Goal: Task Accomplishment & Management: Use online tool/utility

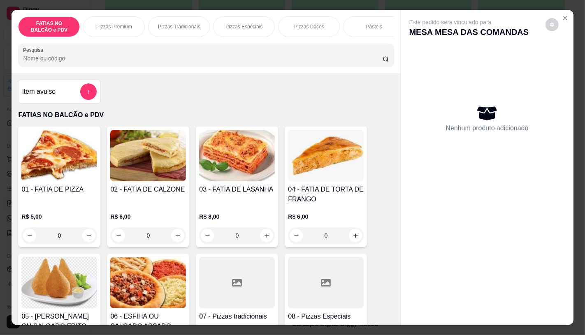
scroll to position [228, 0]
click at [116, 30] on div "Pizzas Premium" at bounding box center [114, 26] width 62 height 21
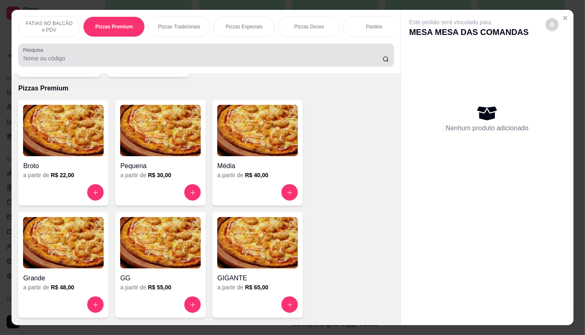
scroll to position [19, 0]
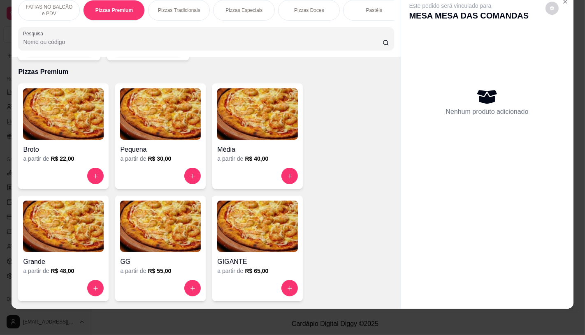
click at [140, 252] on div "GG" at bounding box center [160, 259] width 81 height 15
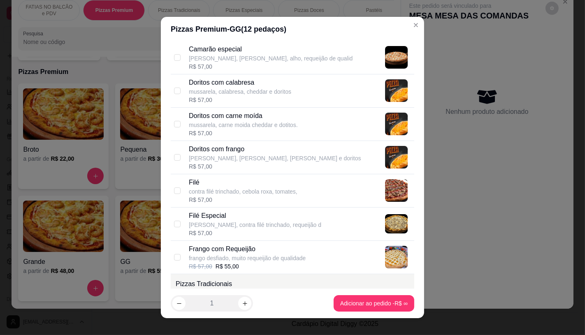
scroll to position [183, 0]
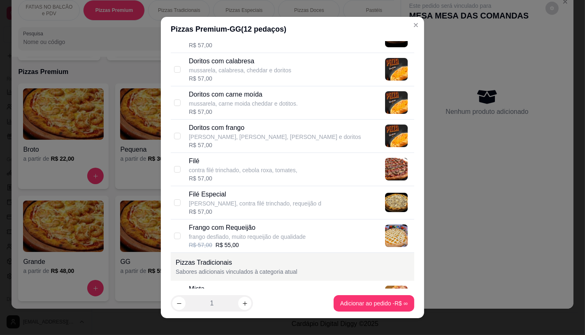
click at [256, 235] on p "frango desfiado, muito requeijão de qualidade" at bounding box center [247, 237] width 117 height 8
checkbox input "true"
click at [282, 219] on div "Filé Especial mussarela, contra filé trinchado, requeijão d R$ 57,00" at bounding box center [293, 202] width 244 height 33
checkbox input "true"
click at [241, 231] on p "Frango com Requeijão" at bounding box center [247, 228] width 117 height 10
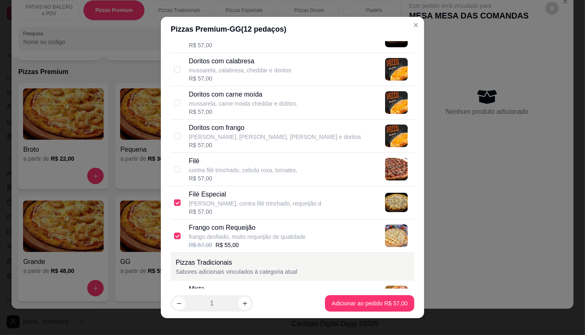
checkbox input "false"
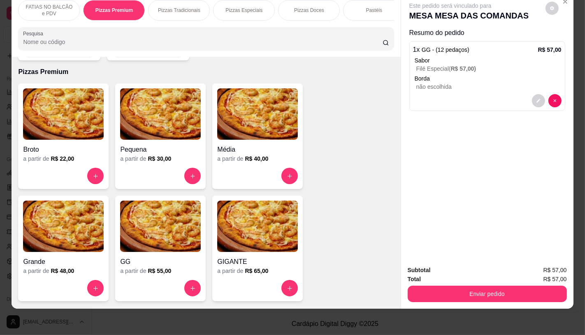
click at [34, 10] on div "FATIAS NO BALCÃO e PDV" at bounding box center [49, 10] width 62 height 21
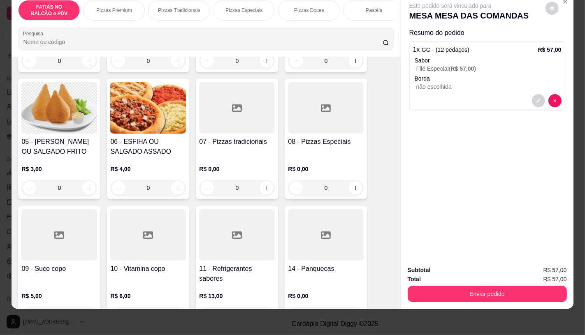
scroll to position [174, 0]
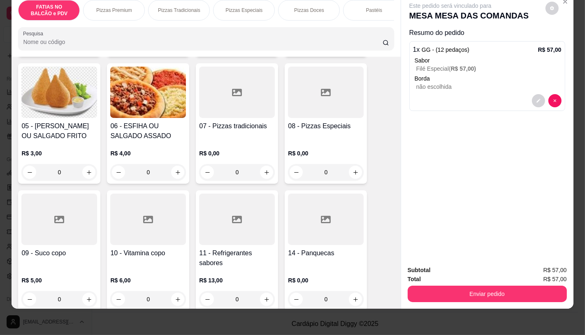
click at [222, 240] on div at bounding box center [237, 219] width 76 height 51
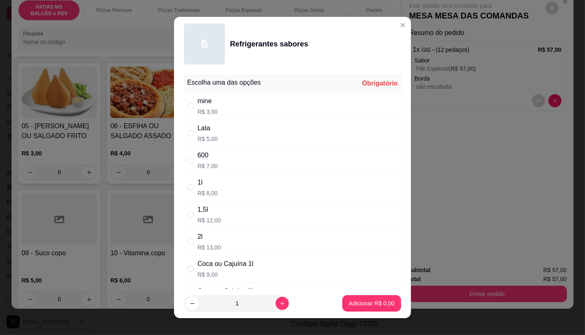
click at [213, 139] on p "R$ 5,00" at bounding box center [208, 139] width 20 height 8
radio input "true"
click at [270, 310] on div "1" at bounding box center [237, 304] width 103 height 16
click at [279, 303] on icon "increase-product-quantity" at bounding box center [282, 304] width 6 height 6
type input "2"
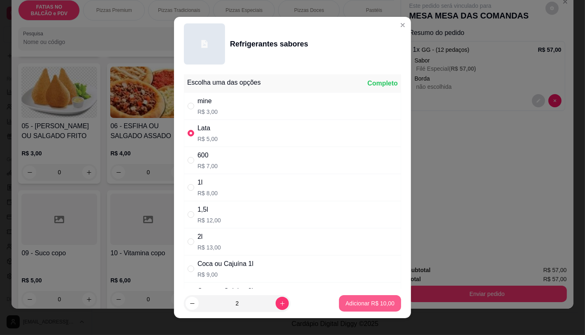
click at [371, 302] on p "Adicionar R$ 10,00" at bounding box center [370, 304] width 49 height 8
type input "2"
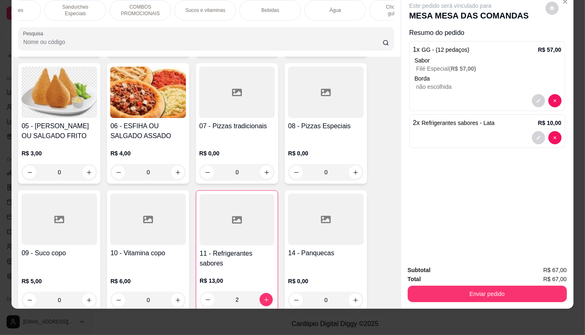
scroll to position [0, 856]
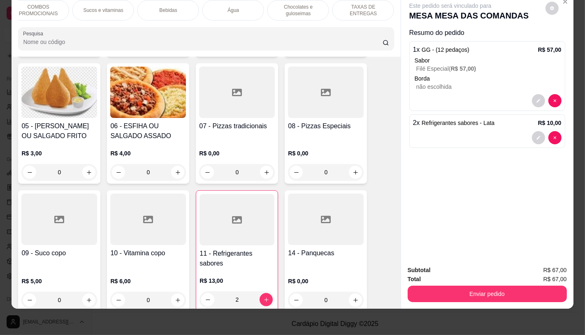
click at [381, 4] on p "TAXAS DE ENTREGAS" at bounding box center [364, 10] width 48 height 13
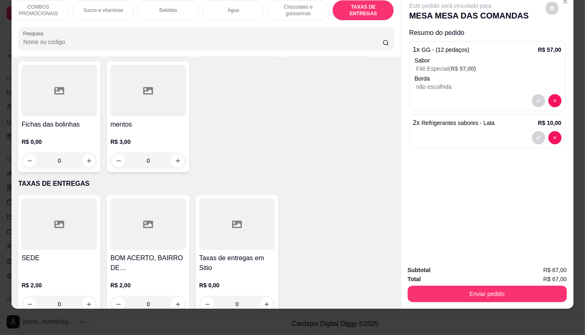
click at [36, 282] on div "R$ 2,00 0" at bounding box center [59, 297] width 76 height 31
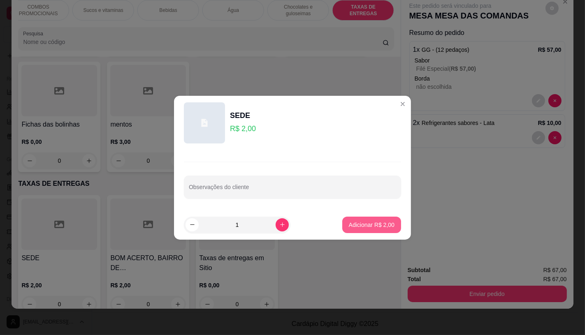
click at [368, 221] on p "Adicionar R$ 2,00" at bounding box center [372, 225] width 46 height 8
type input "1"
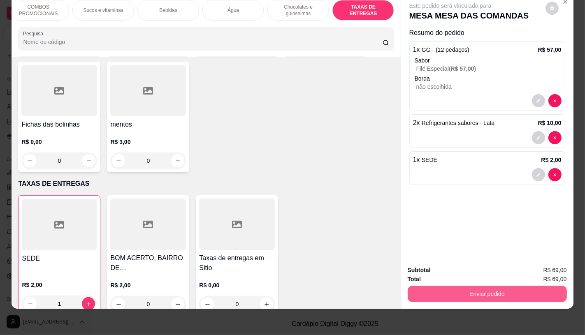
click at [458, 291] on button "Enviar pedido" at bounding box center [487, 294] width 159 height 16
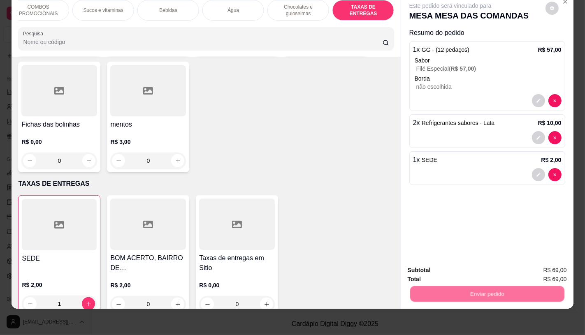
click at [434, 264] on button "Não registrar e enviar pedido" at bounding box center [460, 268] width 86 height 16
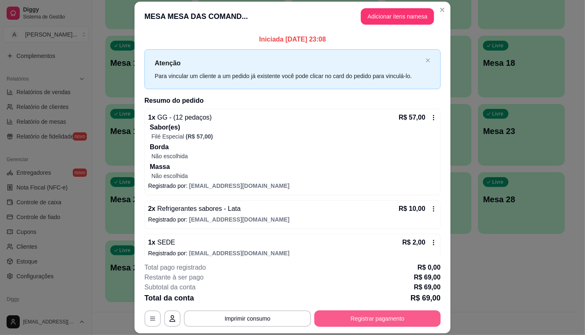
click at [406, 324] on button "Registrar pagamento" at bounding box center [377, 319] width 126 height 16
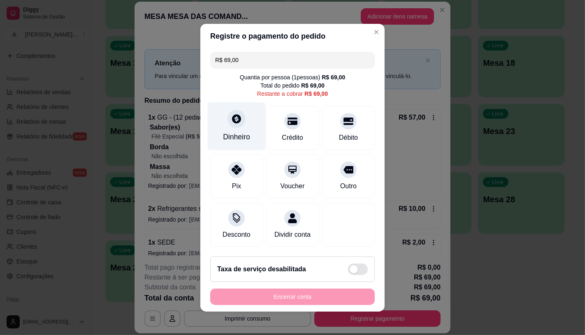
click at [228, 127] on div "Dinheiro" at bounding box center [237, 126] width 58 height 48
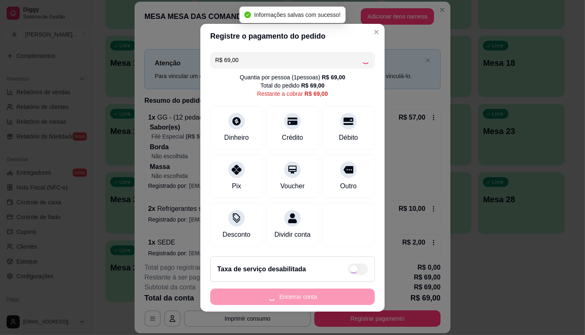
type input "R$ 0,00"
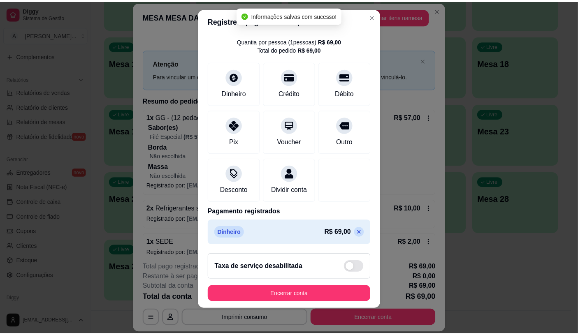
scroll to position [9, 0]
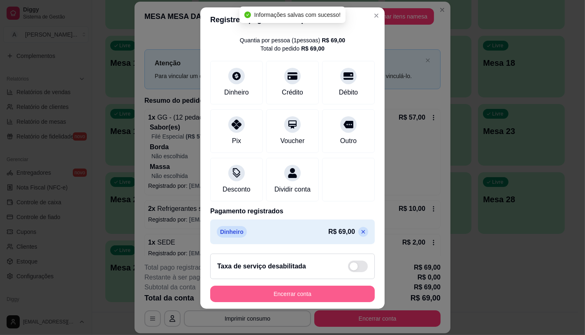
click at [299, 291] on button "Encerrar conta" at bounding box center [292, 294] width 165 height 16
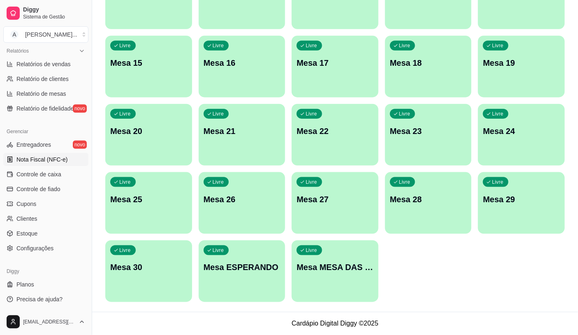
scroll to position [211, 0]
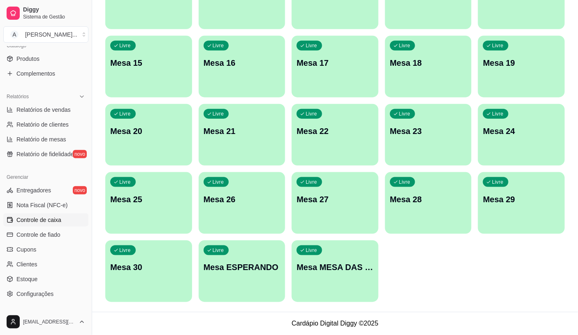
click at [34, 219] on span "Controle de caixa" at bounding box center [38, 220] width 45 height 8
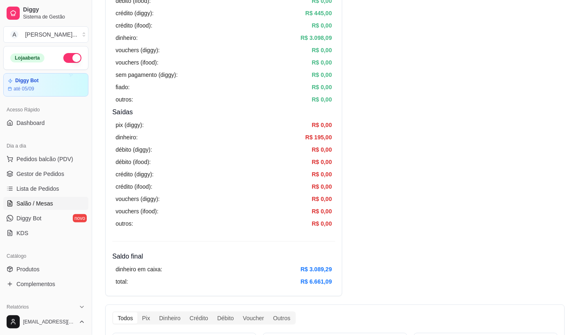
click at [35, 200] on span "Salão / Mesas" at bounding box center [34, 204] width 37 height 8
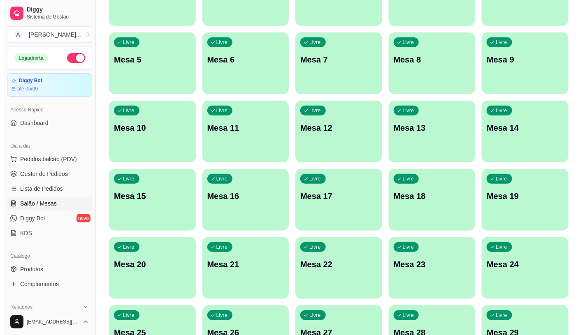
scroll to position [258, 0]
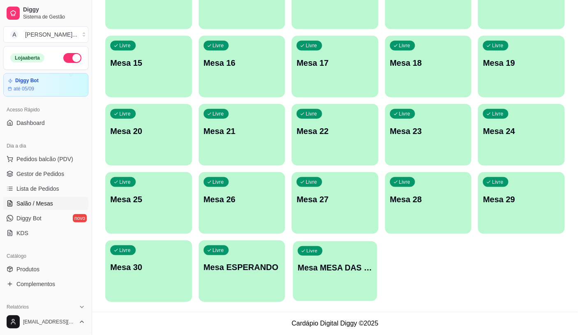
click at [353, 263] on p "Mesa MESA DAS COMANDAS" at bounding box center [335, 268] width 74 height 11
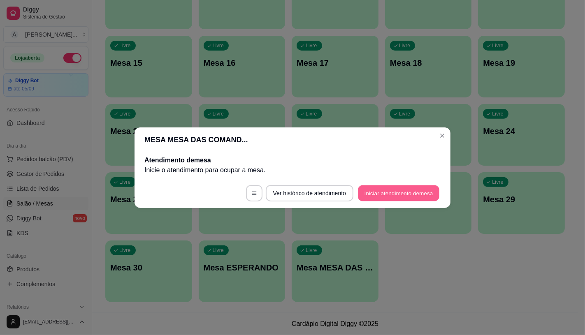
click at [392, 195] on button "Iniciar atendimento de mesa" at bounding box center [398, 193] width 81 height 16
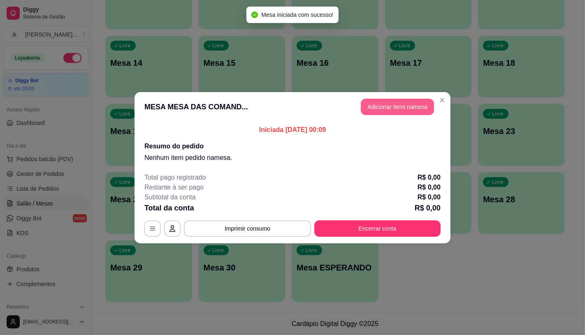
click at [409, 109] on button "Adicionar itens na mesa" at bounding box center [397, 107] width 73 height 16
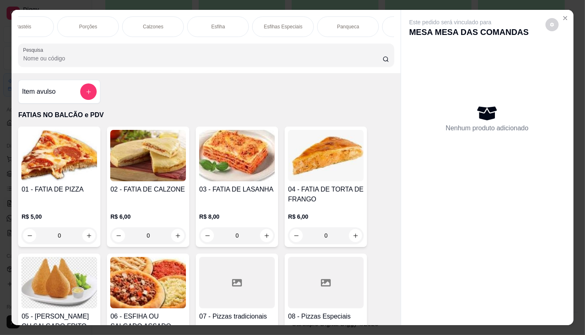
scroll to position [0, 381]
click at [375, 28] on div "Sanduíches" at bounding box center [384, 26] width 62 height 21
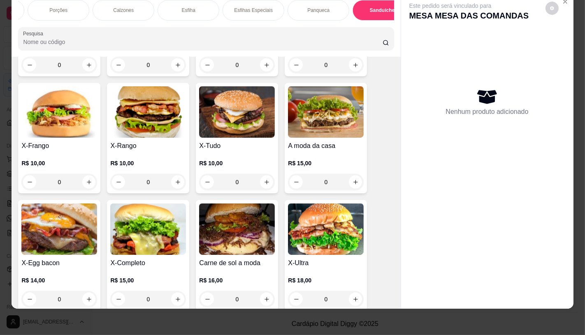
scroll to position [3555, 0]
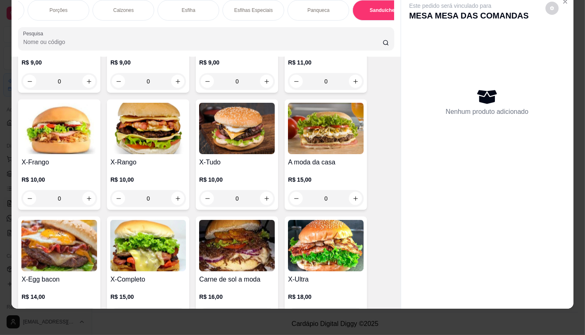
click at [219, 230] on img at bounding box center [237, 245] width 76 height 51
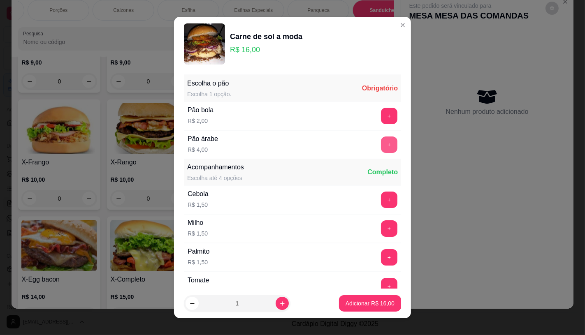
click at [381, 142] on button "+" at bounding box center [389, 145] width 16 height 16
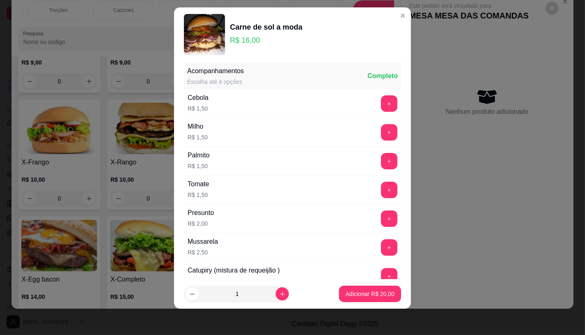
scroll to position [88, 0]
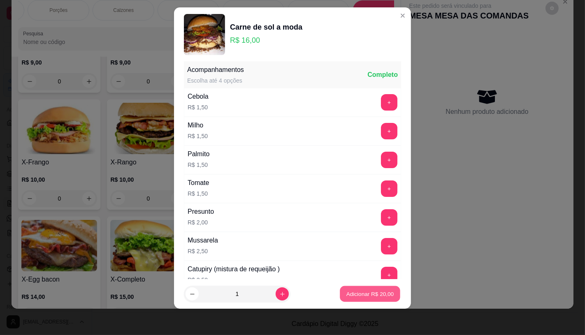
click at [359, 299] on button "Adicionar R$ 20,00" at bounding box center [370, 294] width 61 height 16
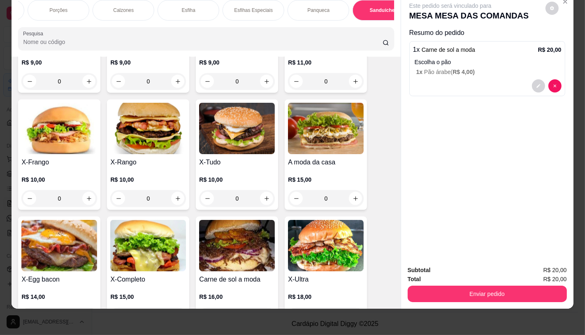
scroll to position [0, 856]
click at [390, 18] on div "FATIAS NO BALCÃO e PDV Pizzas Premium Pizzas Tradicionais Pizzas Especiais Pizz…" at bounding box center [206, 10] width 376 height 21
click at [374, 12] on div "TAXAS DE ENTREGAS" at bounding box center [364, 10] width 62 height 21
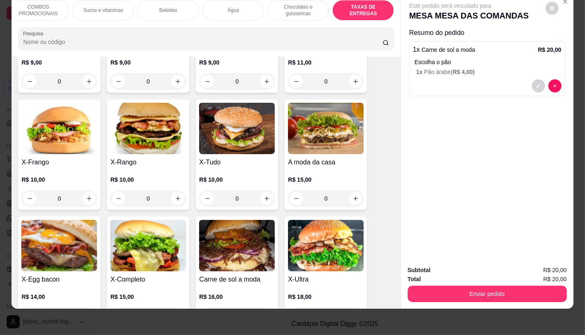
scroll to position [5504, 0]
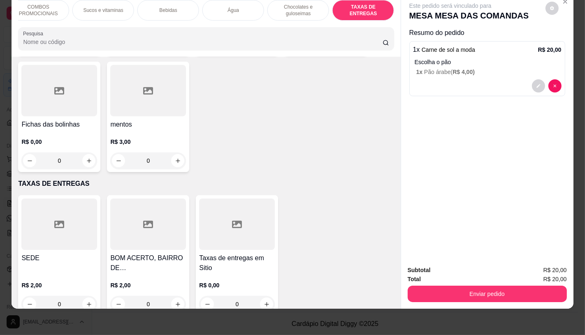
click at [65, 230] on div "SEDE R$ 2,00 0" at bounding box center [59, 255] width 82 height 121
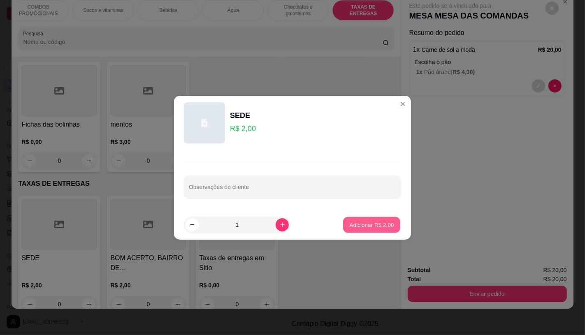
click at [365, 229] on button "Adicionar R$ 2,00" at bounding box center [371, 225] width 57 height 16
type input "1"
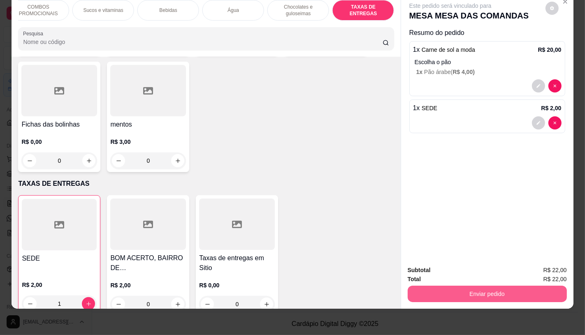
click at [445, 291] on button "Enviar pedido" at bounding box center [487, 294] width 159 height 16
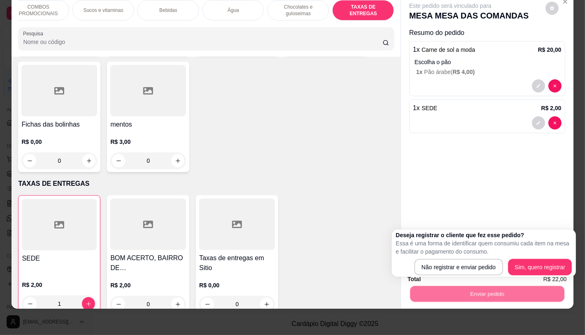
click at [413, 250] on p "Essa é uma forma de identificar quem consumiu cada item na mesa e facilitar o p…" at bounding box center [484, 248] width 176 height 16
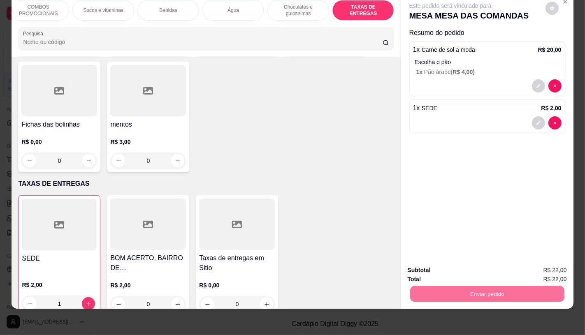
click at [431, 265] on button "Não registrar e enviar pedido" at bounding box center [459, 267] width 83 height 15
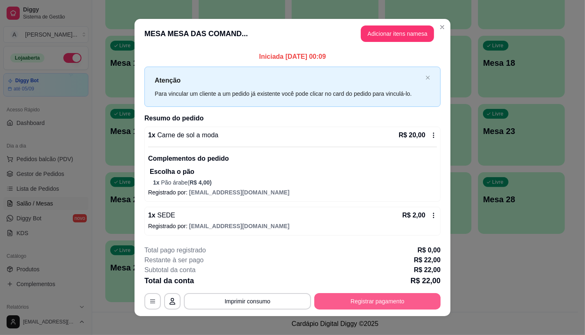
click at [405, 303] on button "Registrar pagamento" at bounding box center [377, 301] width 126 height 16
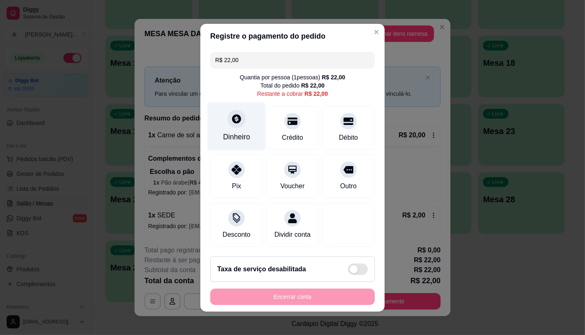
click at [223, 132] on div "Dinheiro" at bounding box center [236, 137] width 27 height 11
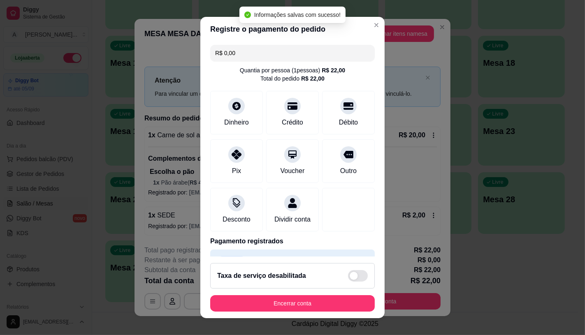
type input "R$ 0,00"
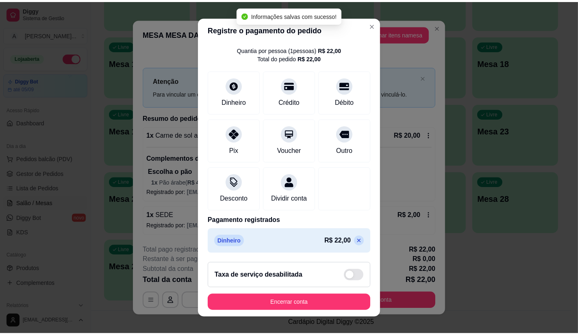
scroll to position [30, 0]
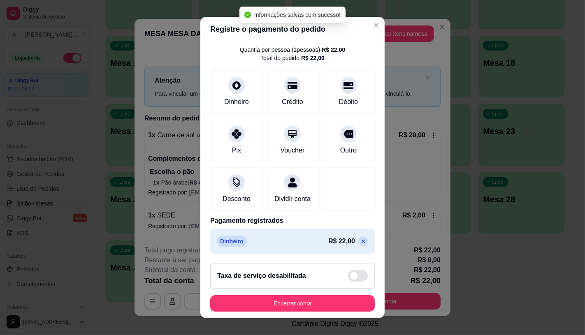
click at [304, 313] on footer "Taxa de serviço desabilitada Encerrar conta" at bounding box center [292, 288] width 184 height 62
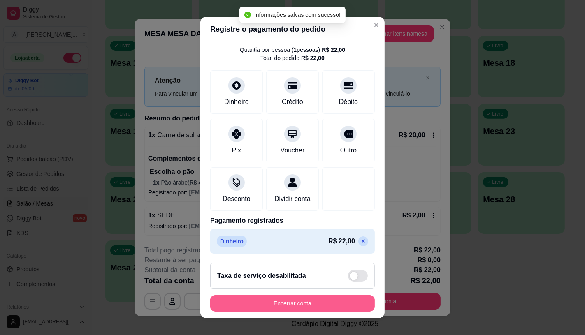
click at [310, 302] on button "Encerrar conta" at bounding box center [292, 304] width 165 height 16
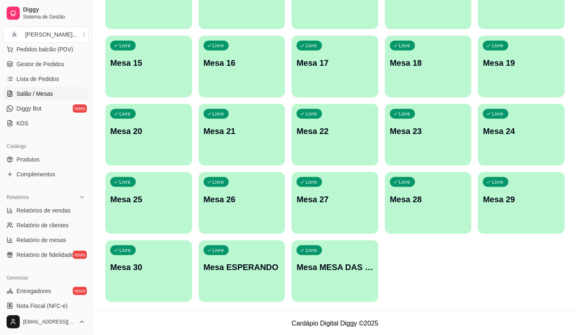
scroll to position [183, 0]
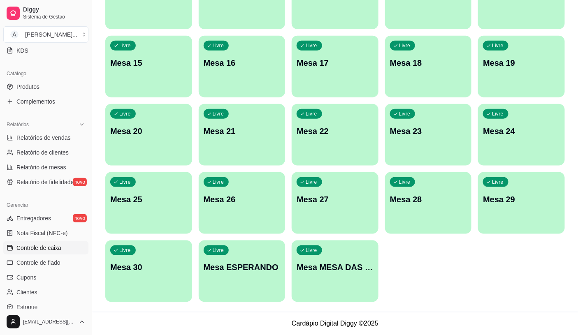
click at [42, 249] on span "Controle de caixa" at bounding box center [38, 248] width 45 height 8
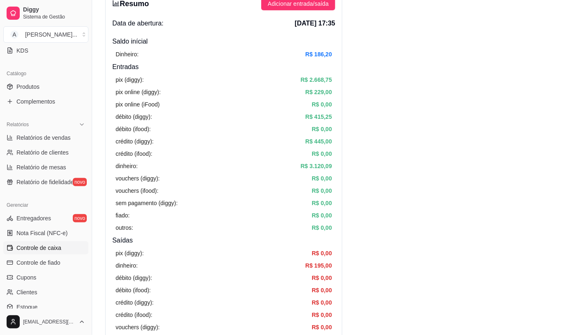
scroll to position [183, 0]
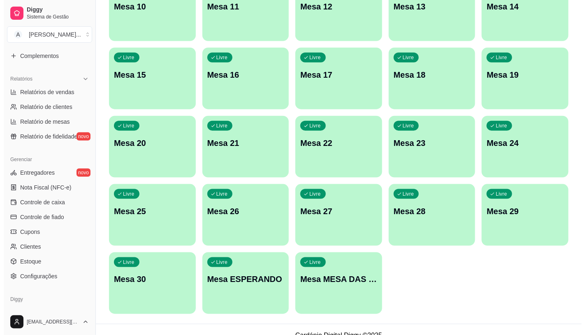
scroll to position [258, 0]
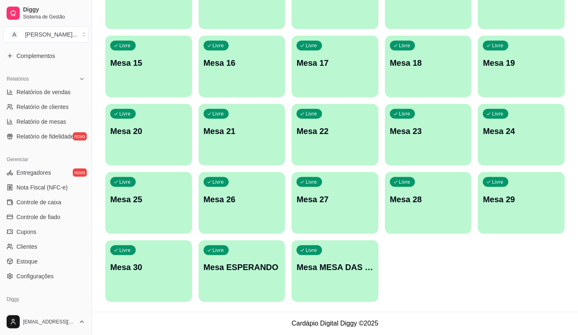
click at [311, 285] on div "Livre Mesa MESA DAS COMANDAS" at bounding box center [335, 267] width 87 height 52
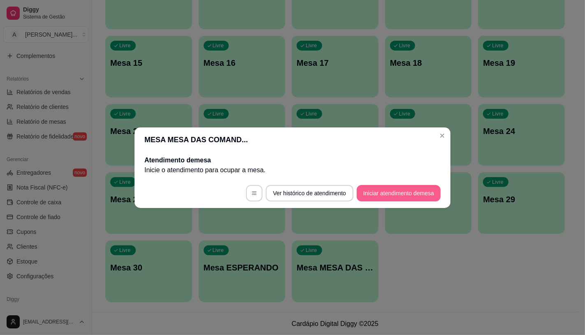
click at [399, 192] on button "Iniciar atendimento de mesa" at bounding box center [399, 193] width 84 height 16
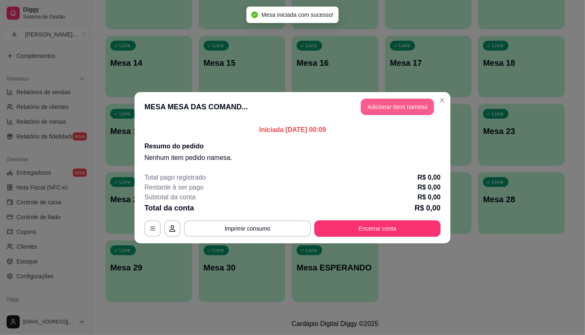
click at [379, 104] on button "Adicionar itens na mesa" at bounding box center [397, 107] width 73 height 16
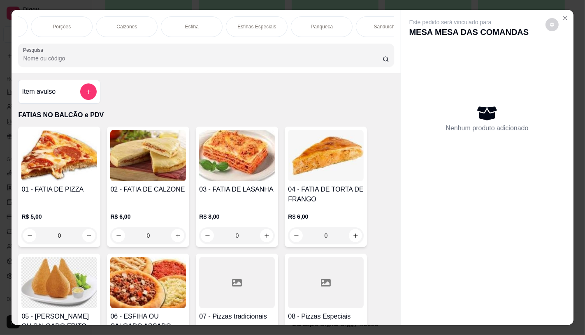
scroll to position [0, 385]
click at [305, 30] on div "Panqueca" at bounding box center [314, 26] width 62 height 21
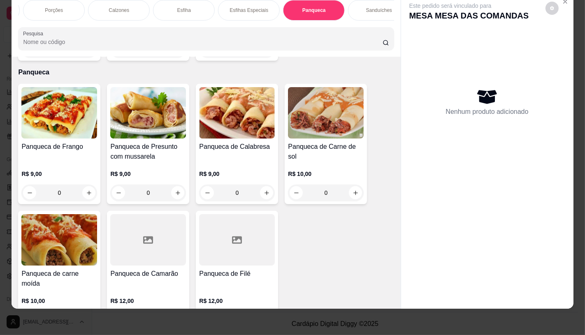
click at [58, 112] on img at bounding box center [59, 112] width 76 height 51
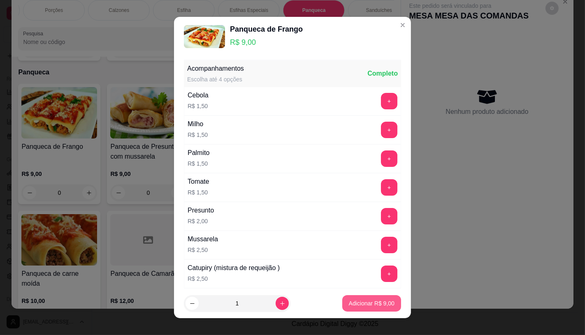
click at [359, 305] on p "Adicionar R$ 9,00" at bounding box center [372, 304] width 46 height 8
type input "1"
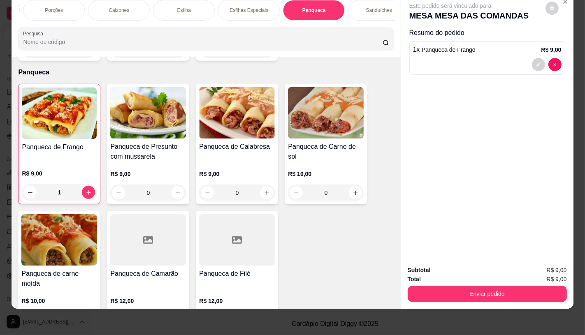
click at [349, 6] on div "Sanduíches" at bounding box center [379, 10] width 62 height 21
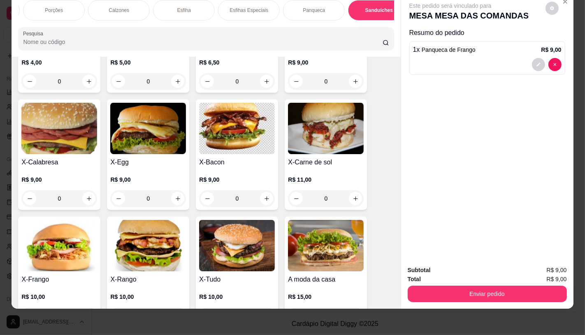
scroll to position [3464, 0]
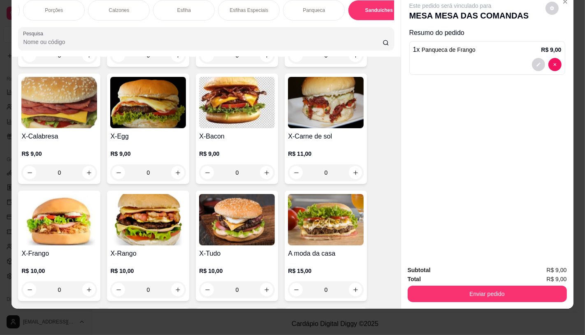
click at [225, 249] on h4 "X-Tudo" at bounding box center [237, 254] width 76 height 10
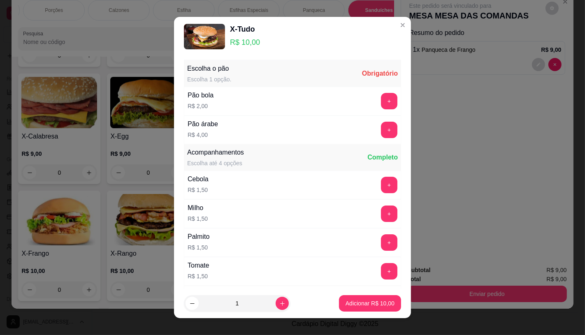
click at [378, 98] on div "+" at bounding box center [389, 101] width 23 height 16
click at [381, 103] on button "+" at bounding box center [389, 101] width 16 height 16
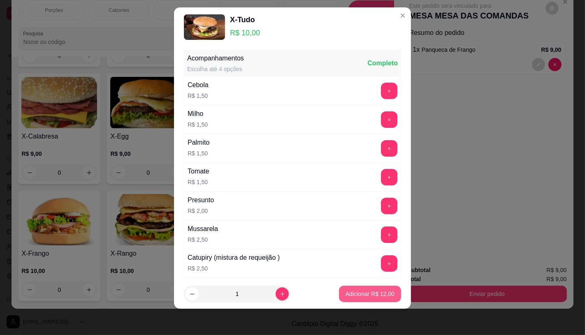
scroll to position [88, 0]
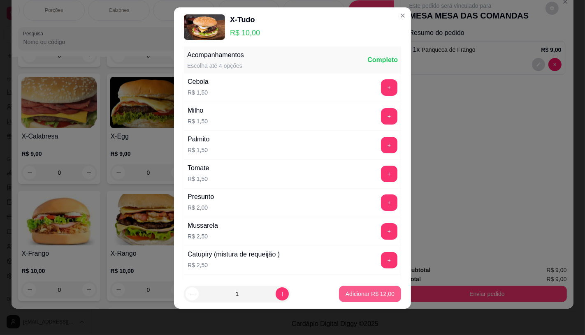
click at [376, 297] on button "Adicionar R$ 12,00" at bounding box center [370, 294] width 62 height 16
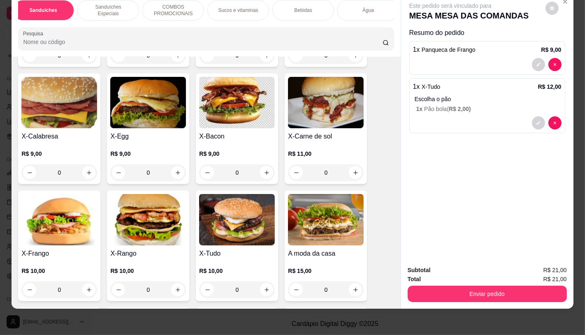
scroll to position [0, 856]
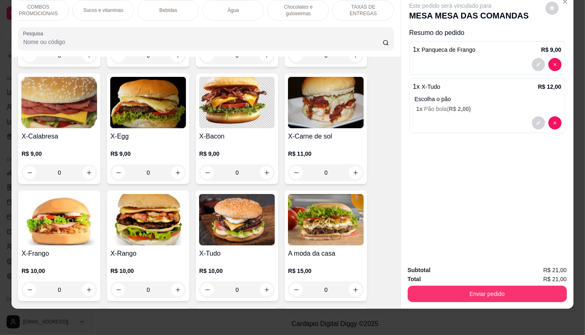
click at [368, 12] on div "TAXAS DE ENTREGAS" at bounding box center [364, 10] width 62 height 21
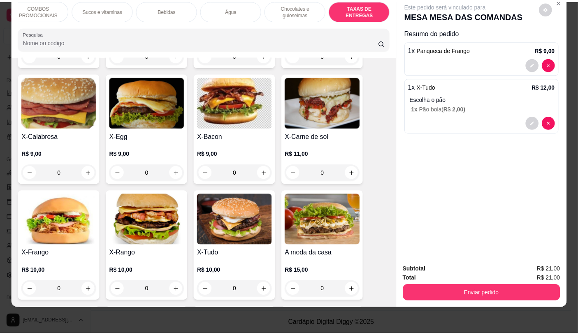
scroll to position [5504, 0]
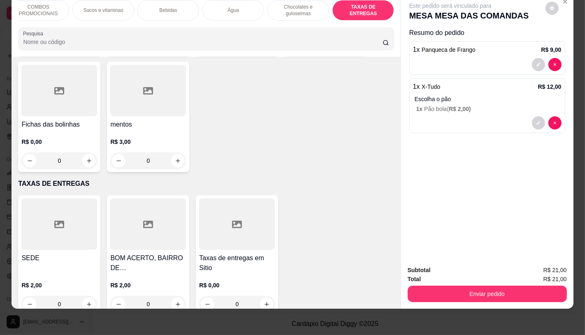
click at [63, 199] on div at bounding box center [59, 224] width 76 height 51
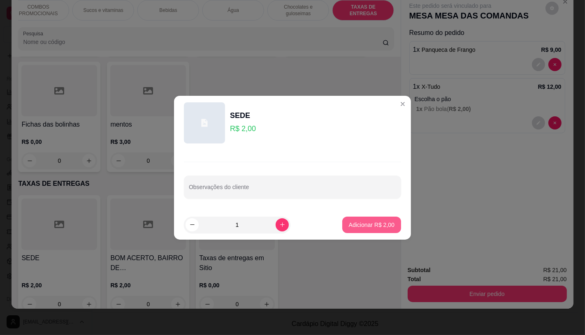
click at [375, 219] on button "Adicionar R$ 2,00" at bounding box center [371, 225] width 59 height 16
type input "1"
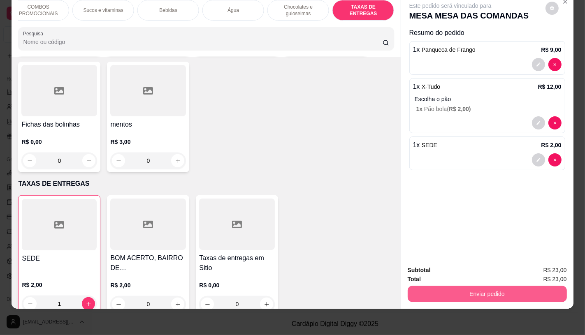
click at [429, 286] on button "Enviar pedido" at bounding box center [487, 294] width 159 height 16
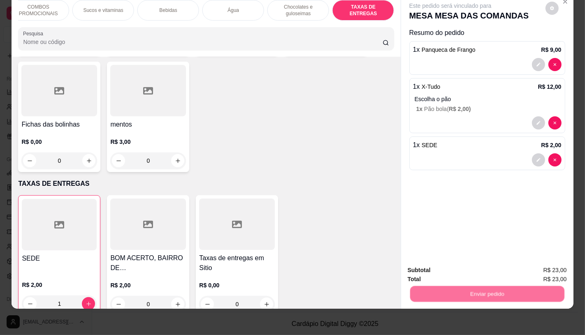
click at [426, 274] on button "Não registrar e enviar pedido" at bounding box center [460, 268] width 86 height 16
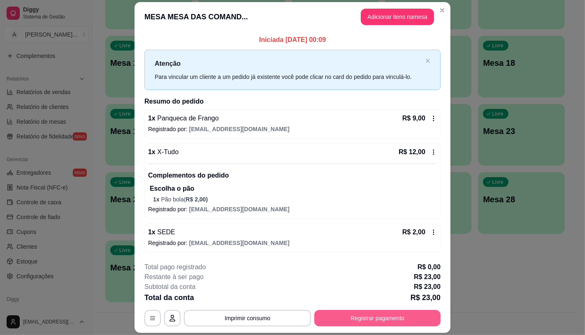
click at [359, 322] on button "Registrar pagamento" at bounding box center [377, 318] width 126 height 16
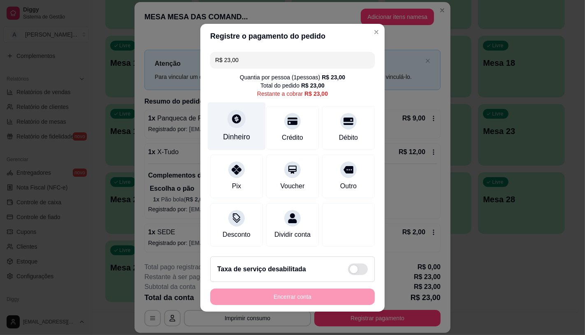
click at [229, 132] on div "Dinheiro" at bounding box center [236, 137] width 27 height 11
type input "R$ 0,00"
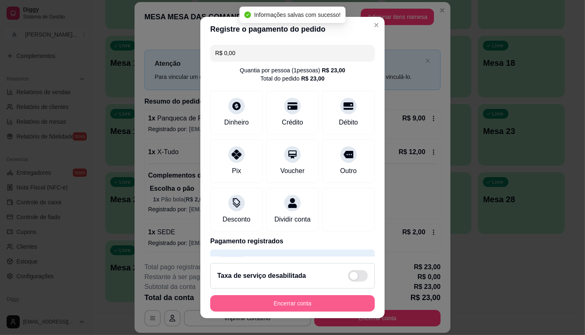
click at [282, 303] on button "Encerrar conta" at bounding box center [292, 304] width 165 height 16
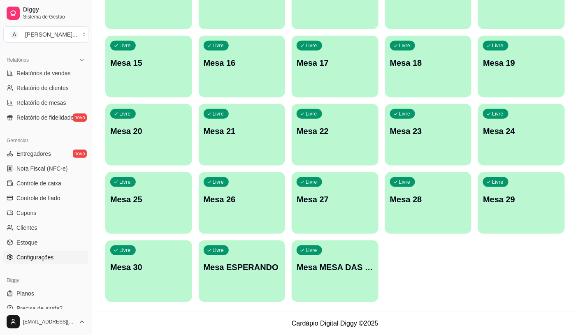
scroll to position [256, 0]
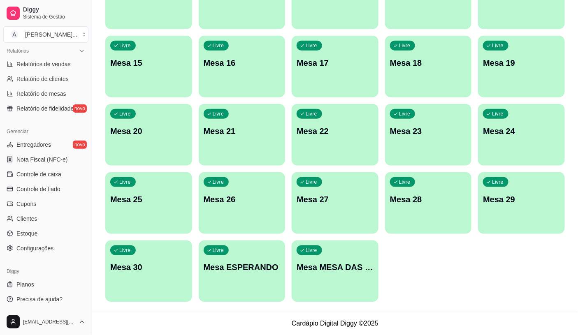
click at [31, 182] on ul "Entregadores novo Nota Fiscal (NFC-e) Controle de caixa Controle de fiado Cupon…" at bounding box center [45, 196] width 85 height 117
click at [34, 177] on span "Controle de caixa" at bounding box center [38, 174] width 45 height 8
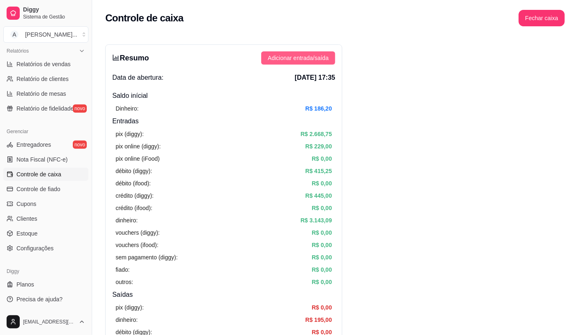
click at [319, 58] on span "Adicionar entrada/saída" at bounding box center [298, 58] width 61 height 9
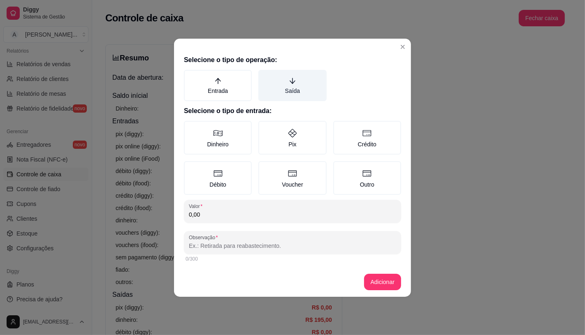
click at [284, 89] on label "Saída" at bounding box center [292, 85] width 68 height 31
click at [265, 76] on button "Saída" at bounding box center [261, 73] width 7 height 7
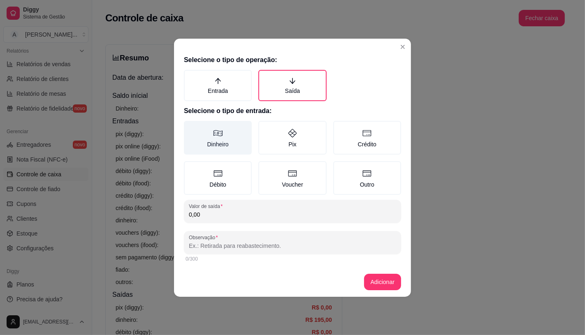
click at [213, 133] on icon at bounding box center [218, 133] width 10 height 10
click at [190, 127] on button "Dinheiro" at bounding box center [187, 124] width 7 height 7
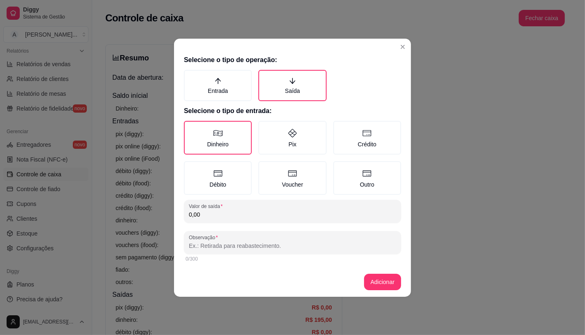
click at [228, 211] on input "0,00" at bounding box center [292, 215] width 207 height 8
type input "153,00"
click at [237, 242] on input "Observação" at bounding box center [292, 246] width 207 height 8
type input "Entregador Uandson"
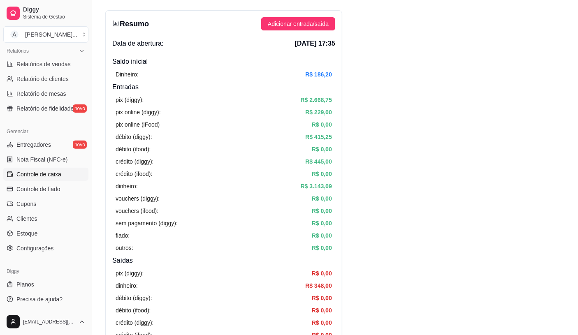
scroll to position [137, 0]
